Goal: Task Accomplishment & Management: Complete application form

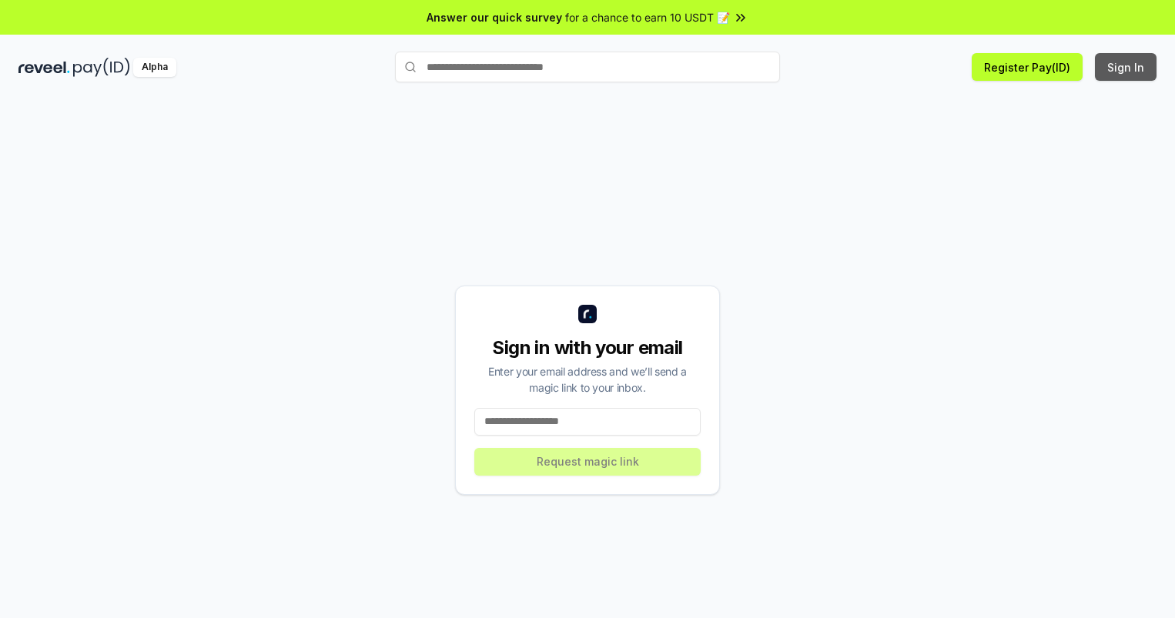
click at [1126, 67] on button "Sign In" at bounding box center [1126, 67] width 62 height 28
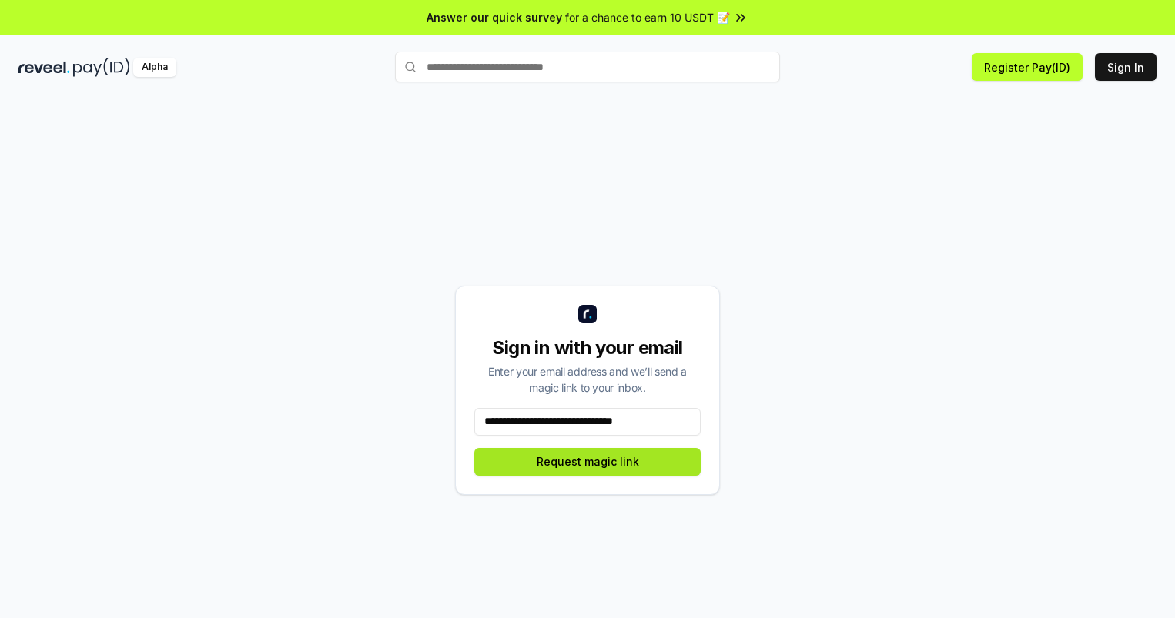
type input "**********"
click at [587, 461] on button "Request magic link" at bounding box center [587, 462] width 226 height 28
